Goal: Check status: Check status

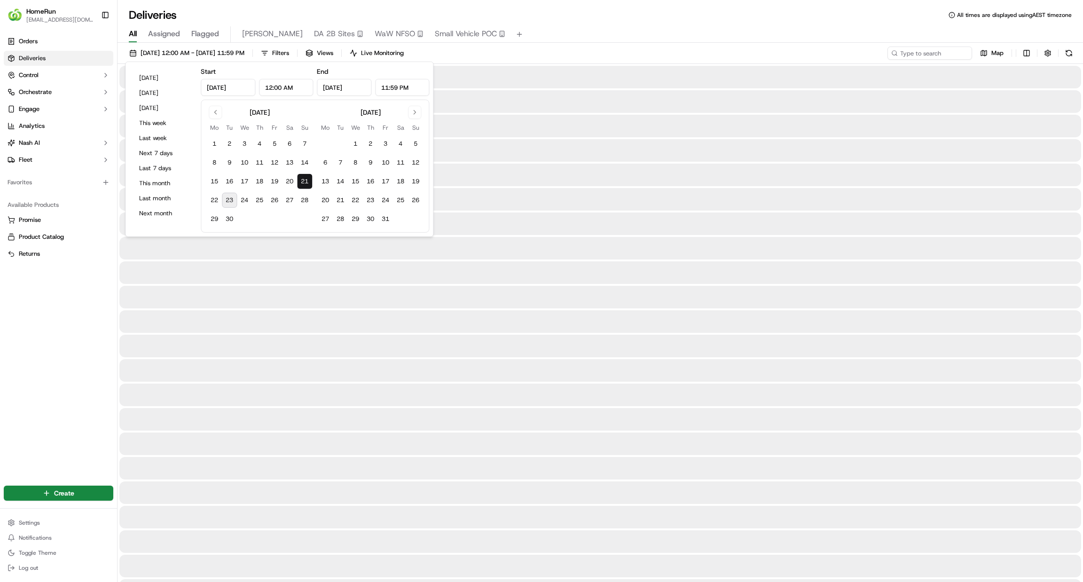
click at [230, 204] on button "23" at bounding box center [229, 200] width 15 height 15
type input "[DATE]"
click at [230, 204] on button "23" at bounding box center [229, 200] width 15 height 15
click at [923, 52] on input at bounding box center [915, 53] width 113 height 13
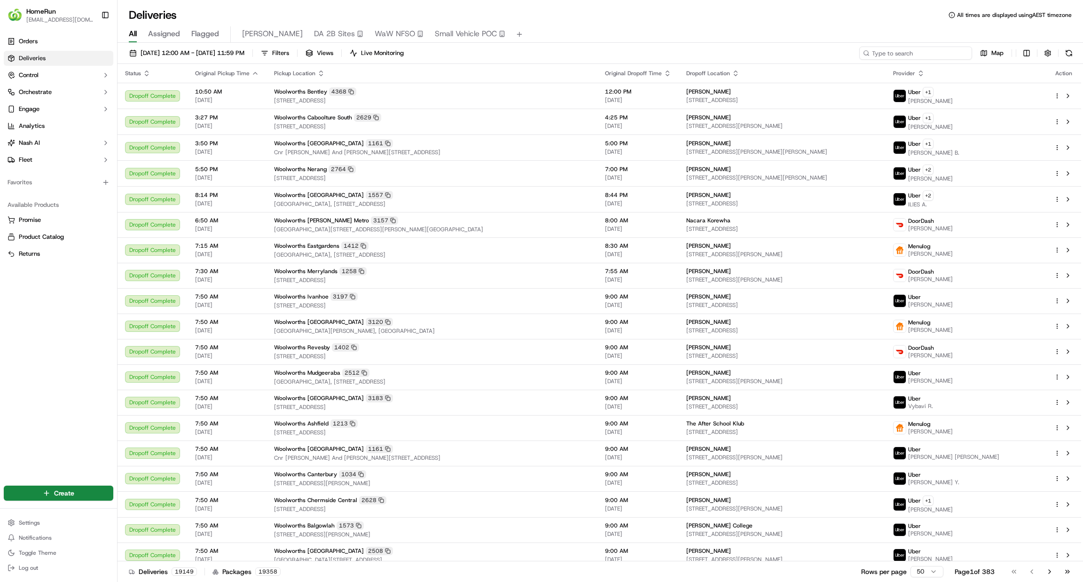
paste input "270642330"
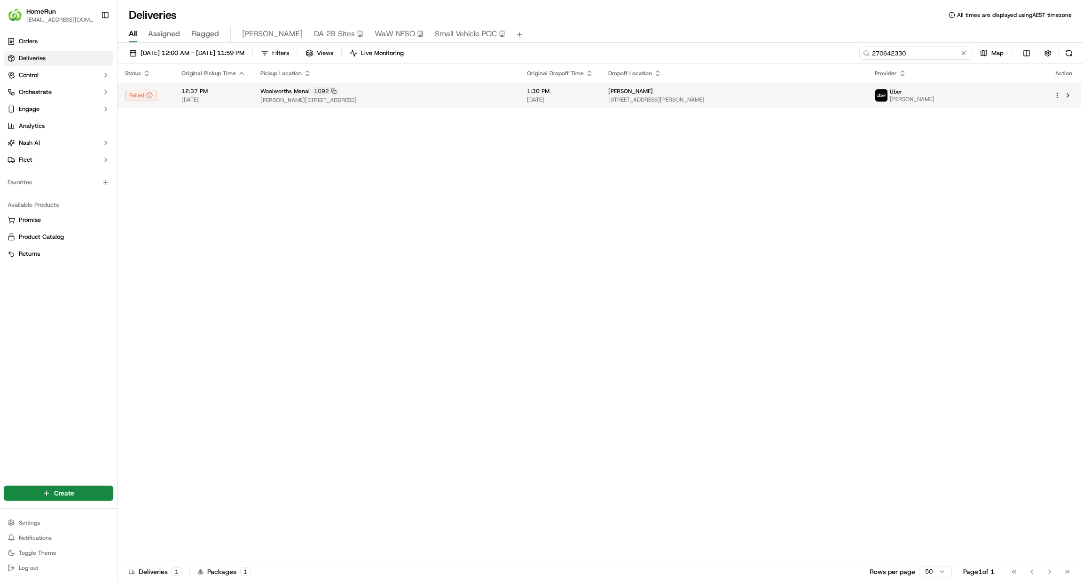
type input "270642330"
click at [720, 94] on div "[PERSON_NAME]" at bounding box center [733, 91] width 251 height 8
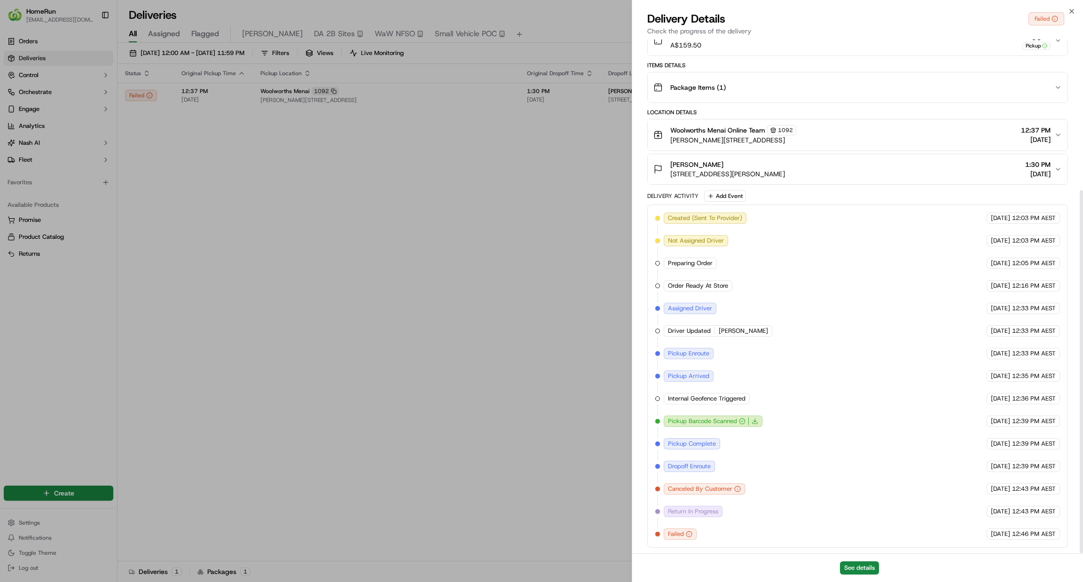
scroll to position [213, 0]
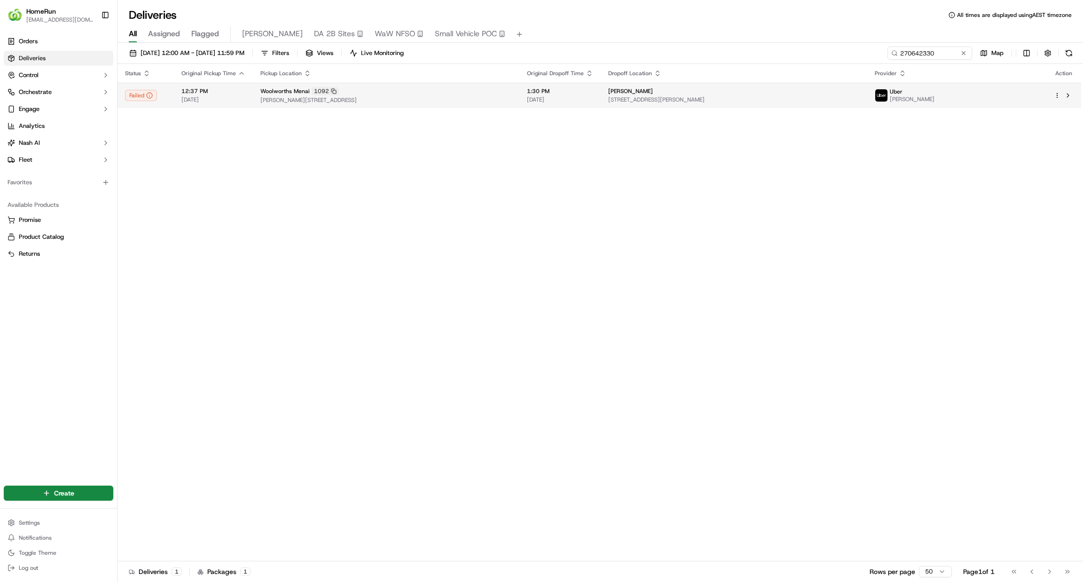
click at [614, 105] on td "[PERSON_NAME] [STREET_ADDRESS][PERSON_NAME]" at bounding box center [734, 95] width 267 height 25
click at [244, 55] on span "[DATE] 12:00 AM - [DATE] 11:59 PM" at bounding box center [193, 53] width 104 height 8
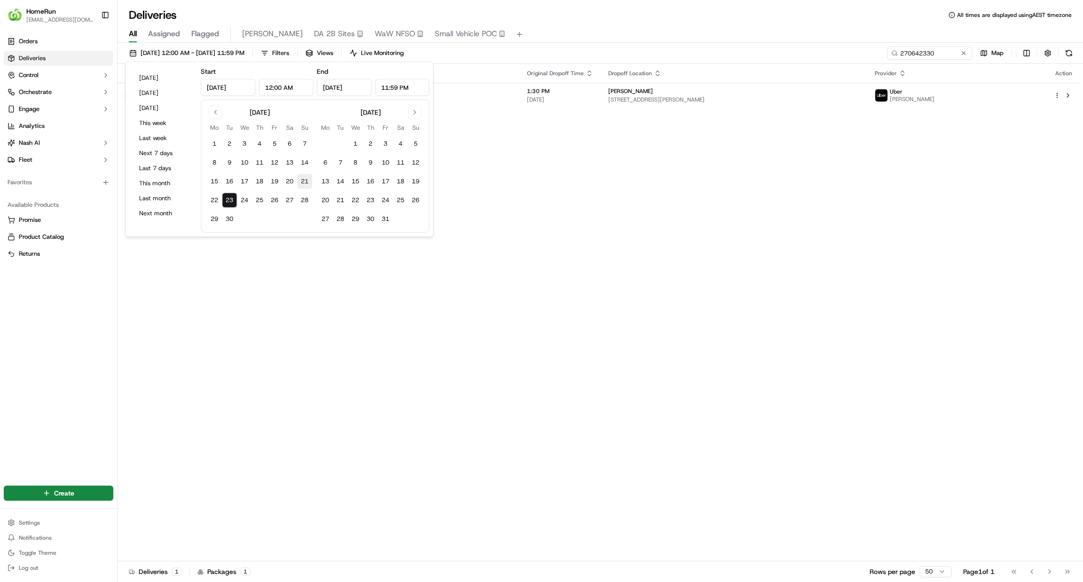
click at [309, 184] on button "21" at bounding box center [304, 181] width 15 height 15
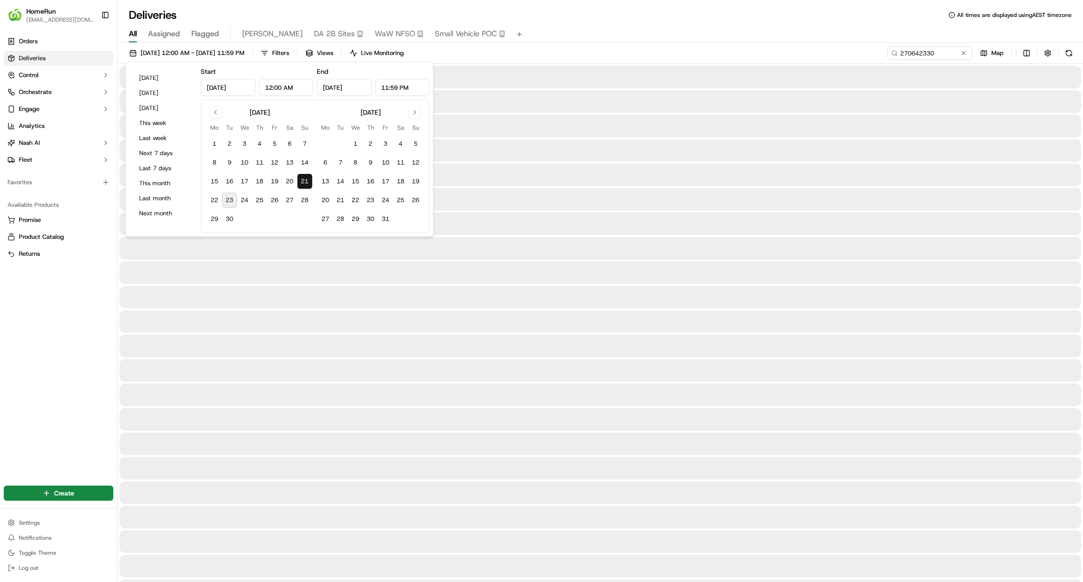
type input "[DATE]"
click at [309, 183] on button "21" at bounding box center [304, 181] width 15 height 15
click at [966, 58] on input "270642330" at bounding box center [915, 53] width 113 height 13
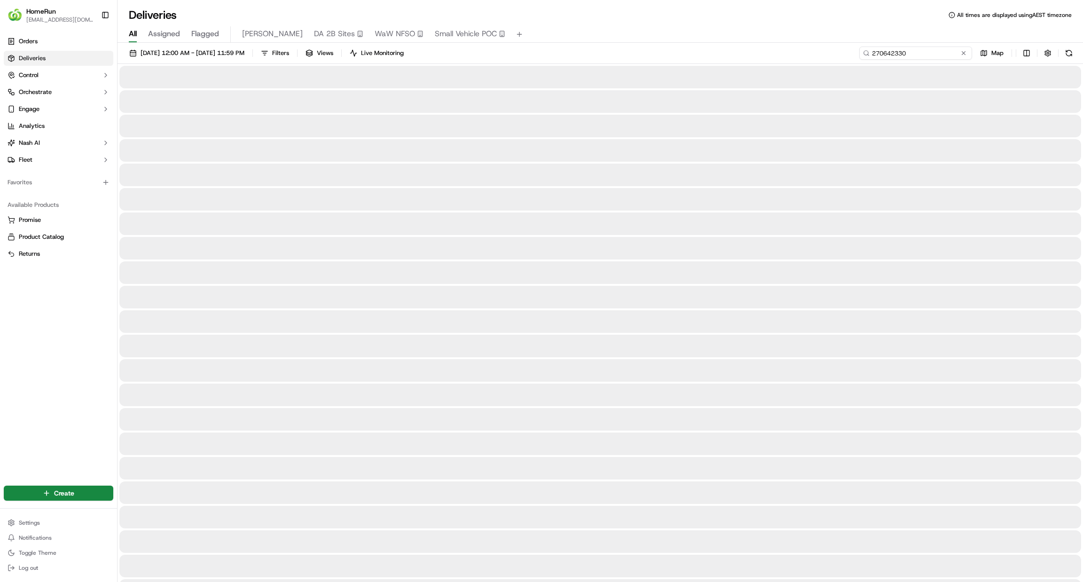
click at [936, 58] on input "270642330" at bounding box center [915, 53] width 113 height 13
drag, startPoint x: 936, startPoint y: 58, endPoint x: 925, endPoint y: 54, distance: 12.0
click at [961, 54] on button at bounding box center [963, 52] width 9 height 9
click at [915, 56] on input at bounding box center [915, 53] width 113 height 13
paste input "270434951"
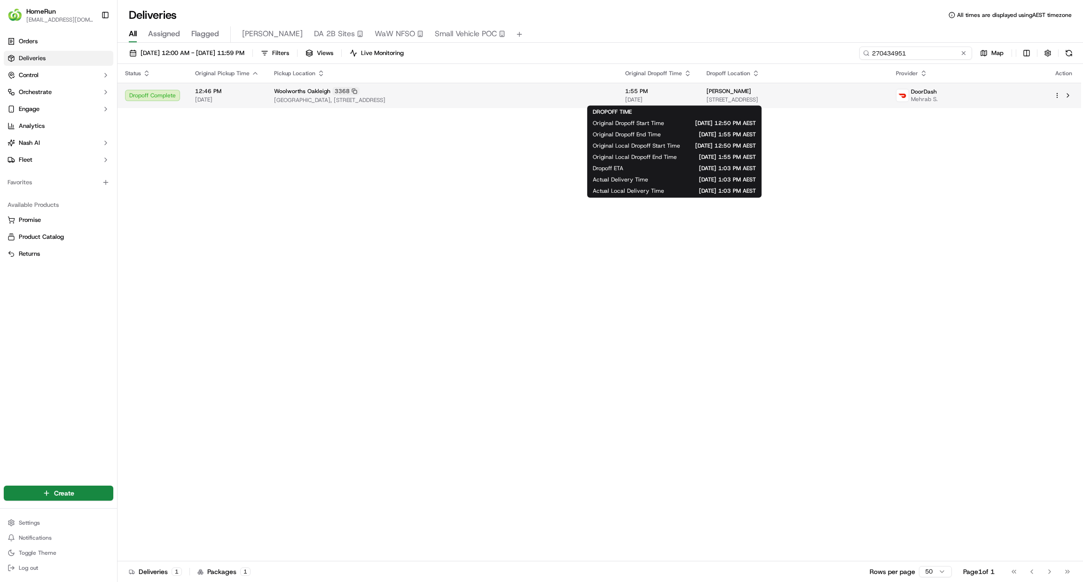
type input "270434951"
click at [687, 102] on span "[DATE]" at bounding box center [658, 100] width 66 height 8
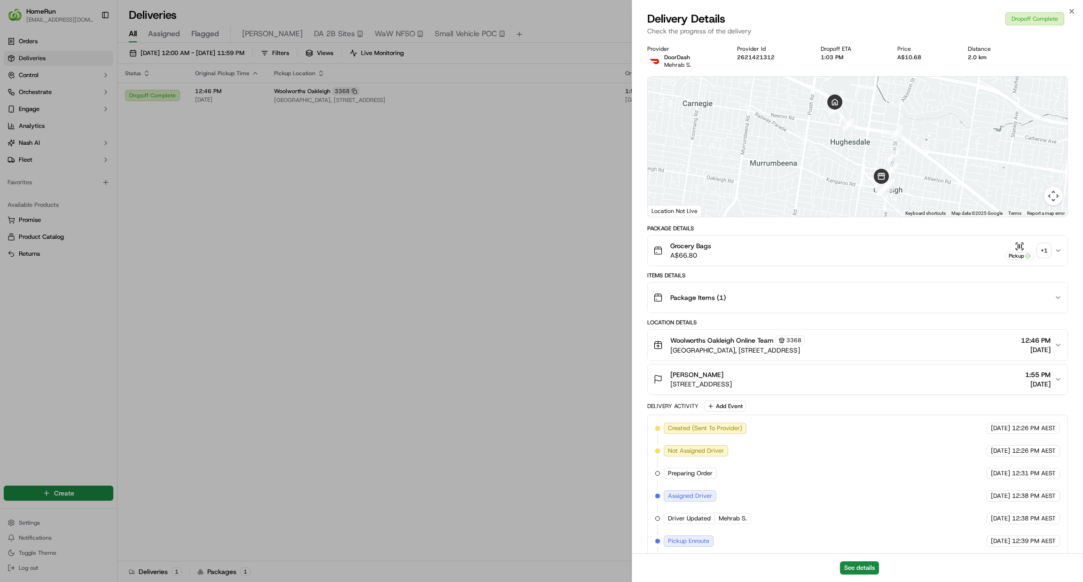
click at [1040, 242] on button "Pickup + 1" at bounding box center [1028, 251] width 45 height 18
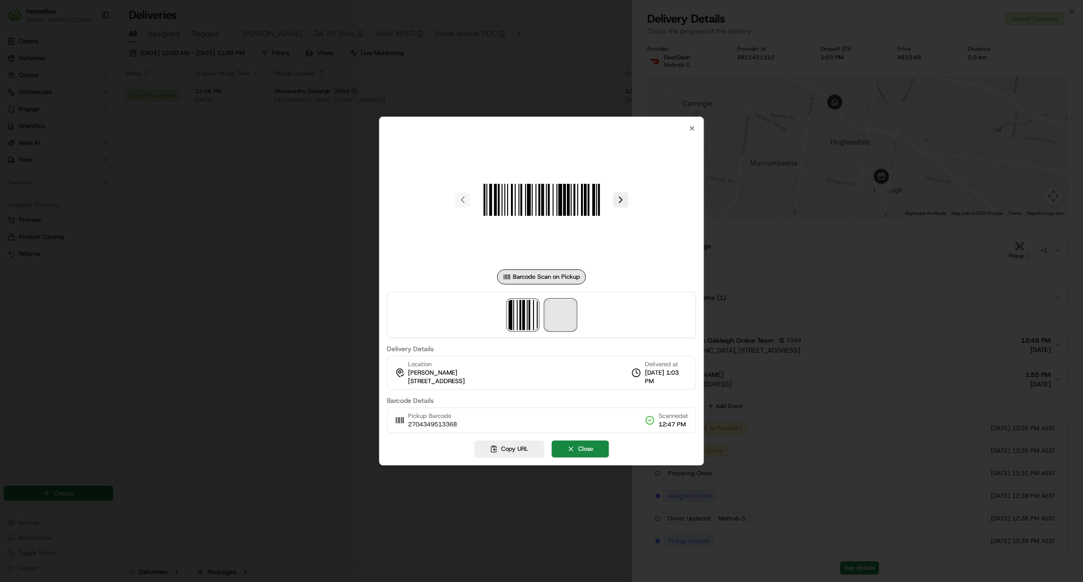
click at [564, 320] on span at bounding box center [560, 315] width 30 height 30
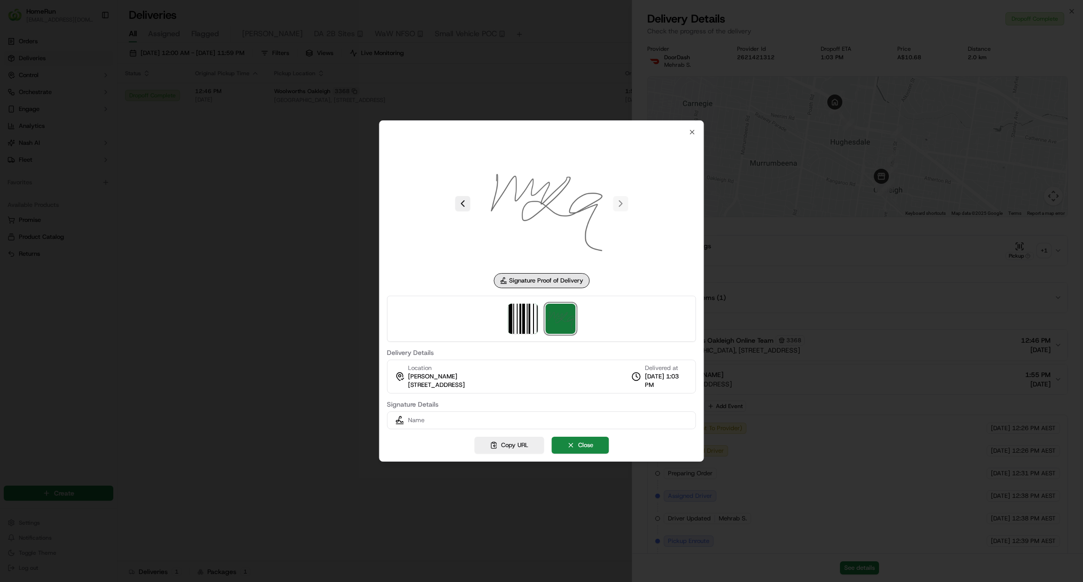
click at [564, 320] on img at bounding box center [560, 319] width 30 height 30
click at [563, 322] on img at bounding box center [560, 319] width 30 height 30
click at [504, 59] on div at bounding box center [541, 291] width 1083 height 582
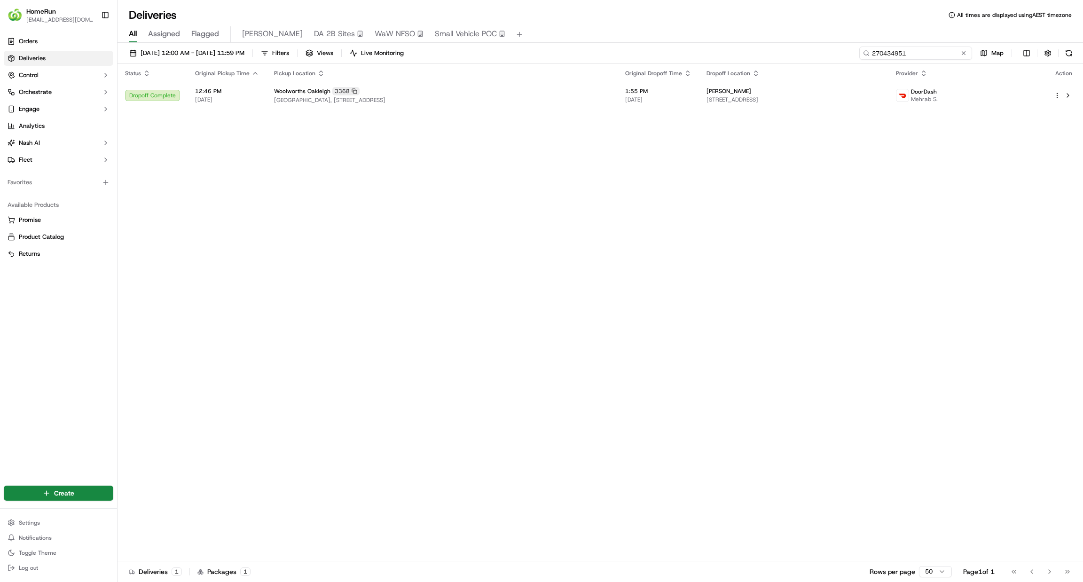
click at [968, 54] on input "270434951" at bounding box center [915, 53] width 113 height 13
click at [961, 54] on button at bounding box center [963, 52] width 9 height 9
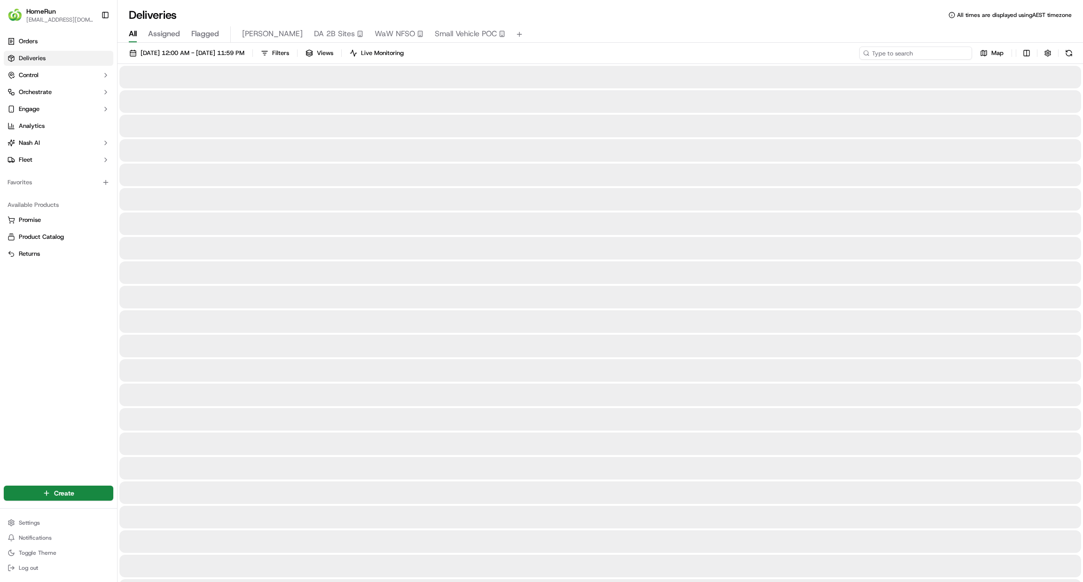
click at [916, 58] on input at bounding box center [915, 53] width 113 height 13
paste input "270415716"
type input "270415716"
click at [869, 53] on div "[DATE] 12:00 AM - [DATE] 11:59 PM Filters Views Live Monitoring 270415716 Map" at bounding box center [601, 55] width 966 height 17
click at [902, 49] on input "270415716" at bounding box center [915, 53] width 113 height 13
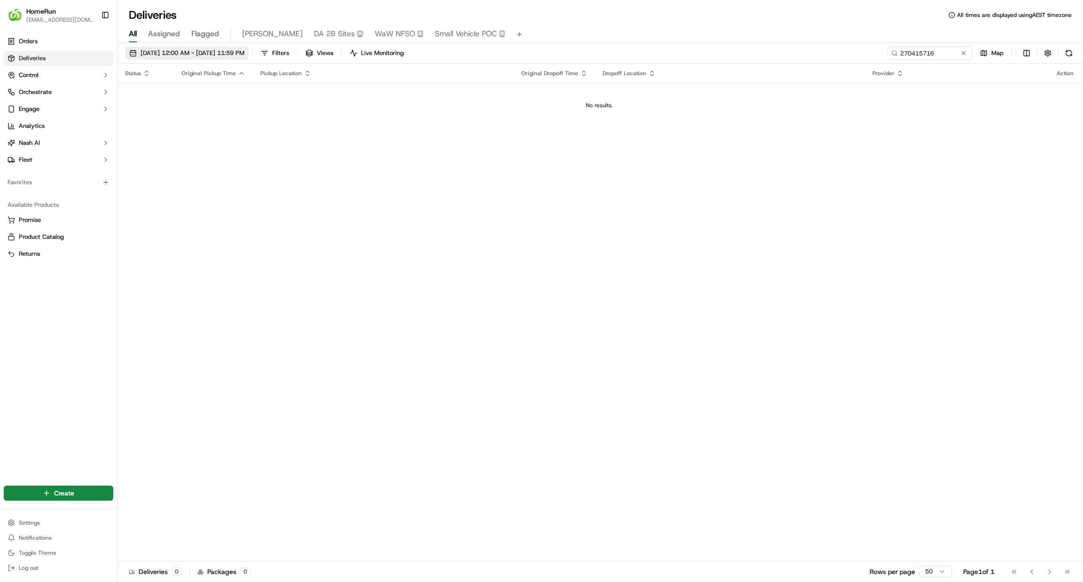
click at [237, 55] on span "[DATE] 12:00 AM - [DATE] 11:59 PM" at bounding box center [193, 53] width 104 height 8
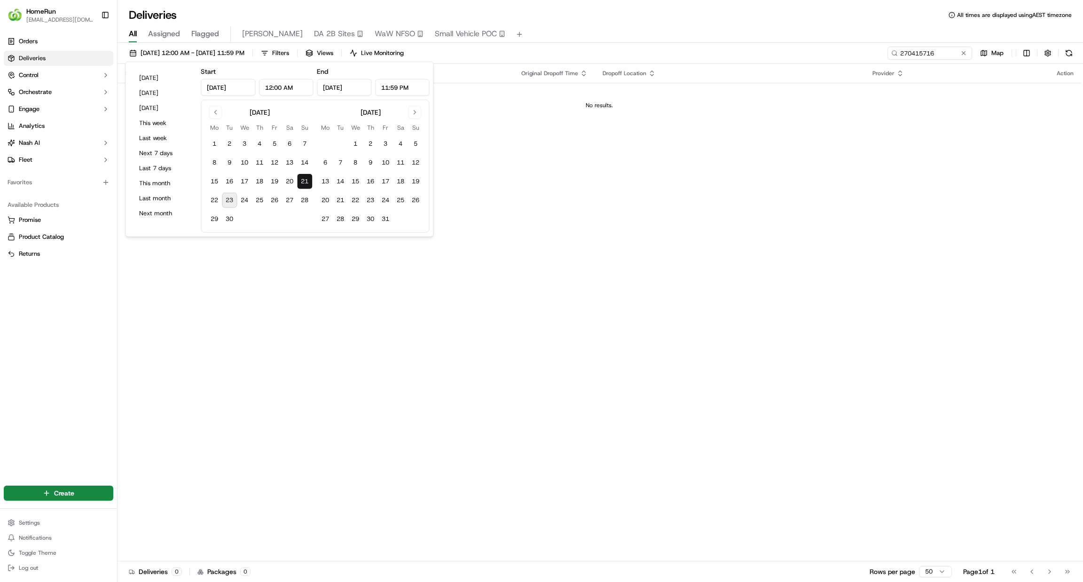
drag, startPoint x: 304, startPoint y: 179, endPoint x: 241, endPoint y: 187, distance: 63.1
click at [304, 179] on button "21" at bounding box center [304, 181] width 15 height 15
click at [212, 198] on button "22" at bounding box center [214, 200] width 15 height 15
type input "[DATE]"
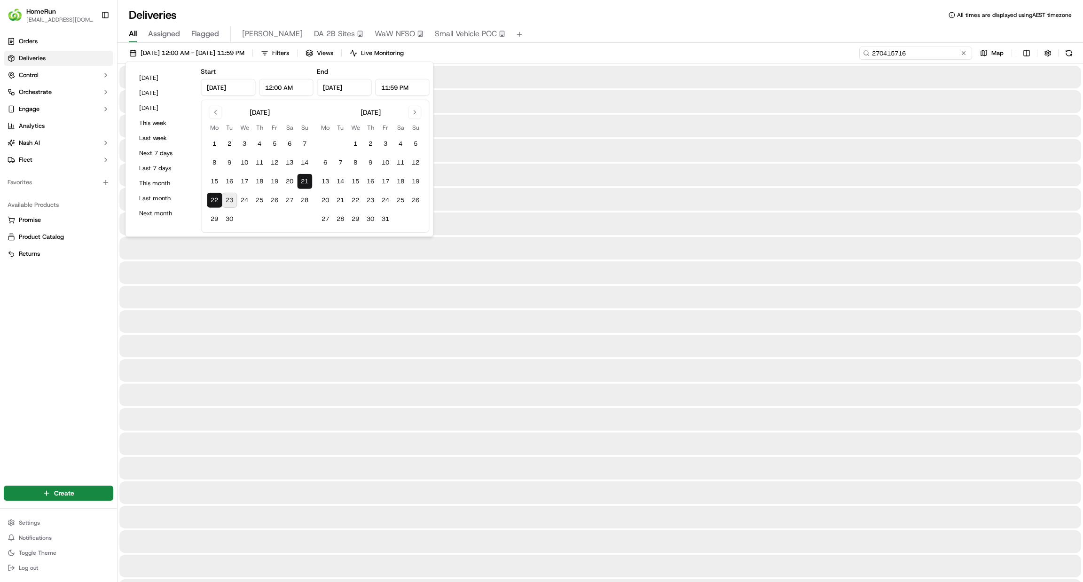
click at [900, 55] on input "270415716" at bounding box center [915, 53] width 113 height 13
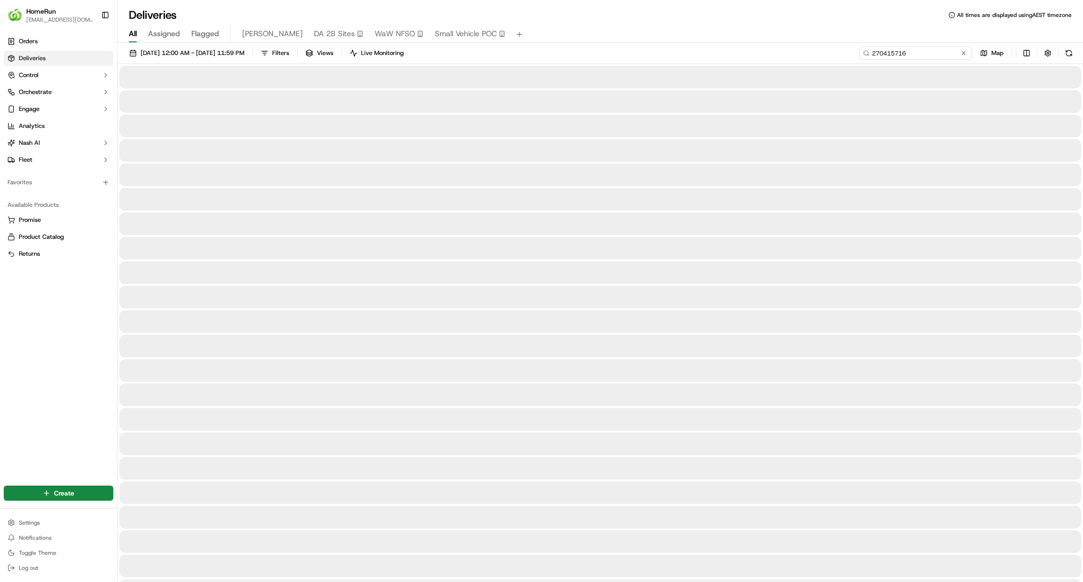
drag, startPoint x: 918, startPoint y: 56, endPoint x: 935, endPoint y: 60, distance: 18.3
click at [918, 55] on input "270415716" at bounding box center [915, 53] width 113 height 13
